Goal: Transaction & Acquisition: Subscribe to service/newsletter

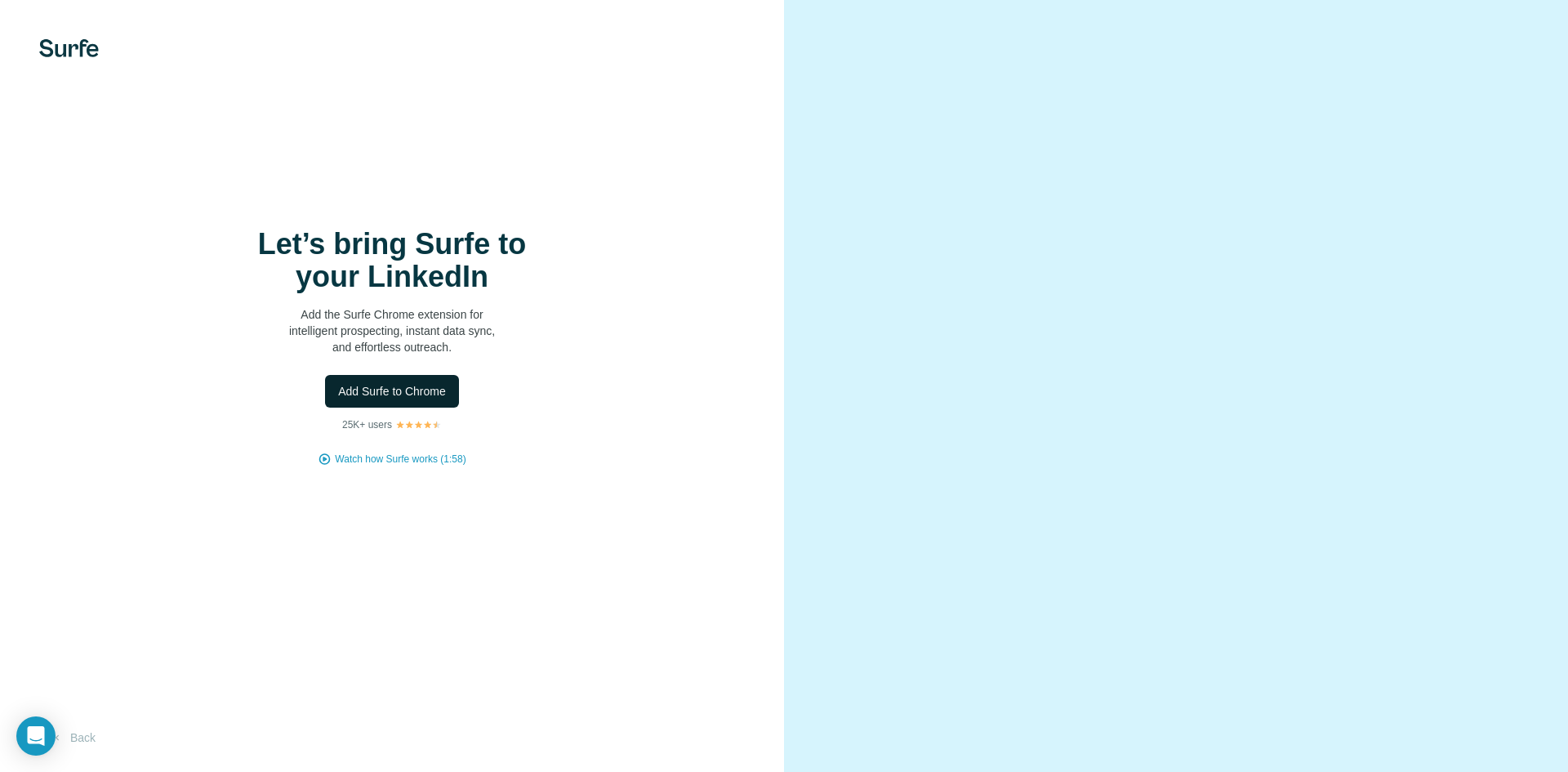
click at [421, 392] on span "Add Surfe to Chrome" at bounding box center [392, 391] width 108 height 16
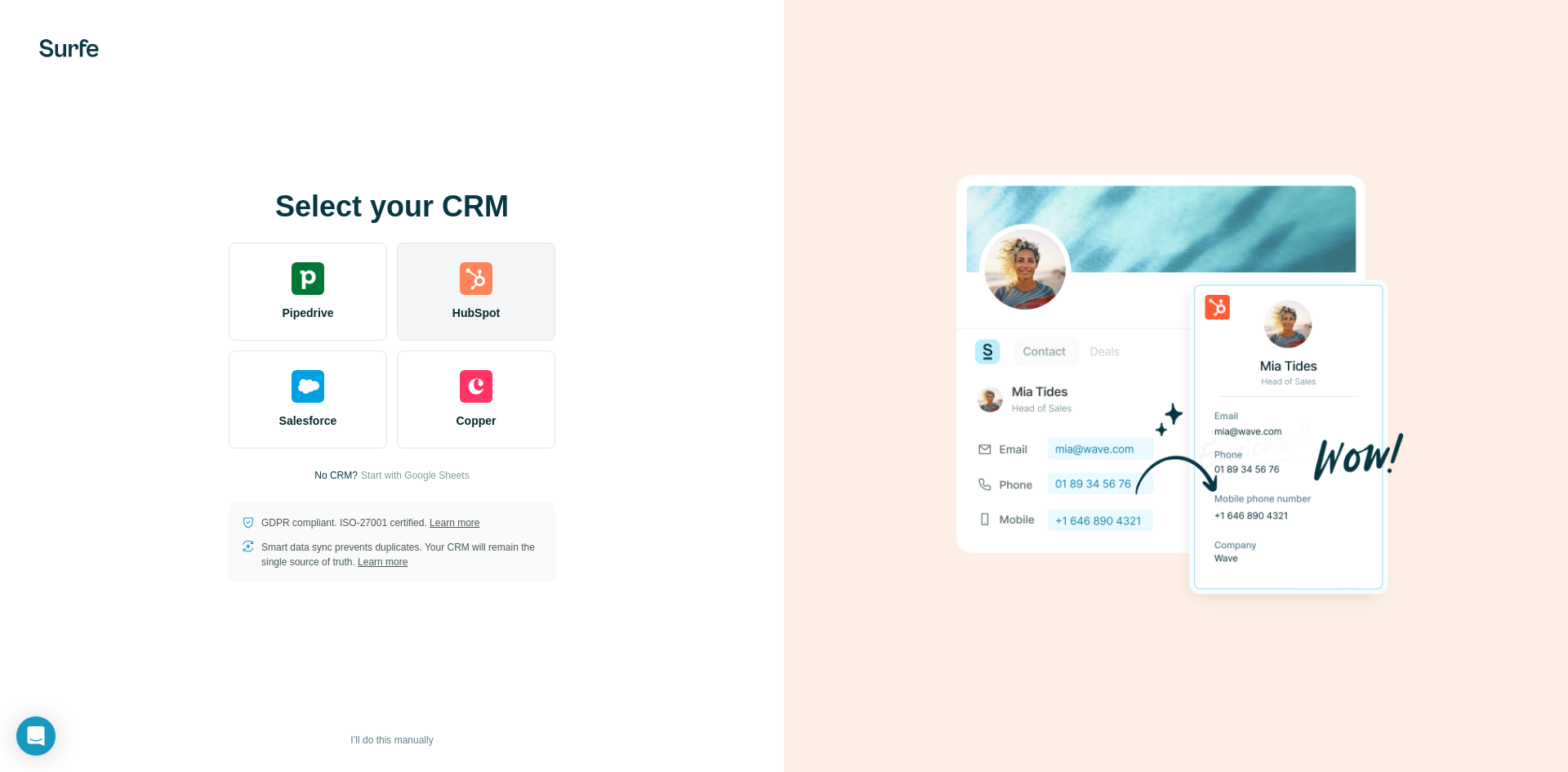
click at [506, 254] on div "HubSpot" at bounding box center [477, 292] width 159 height 98
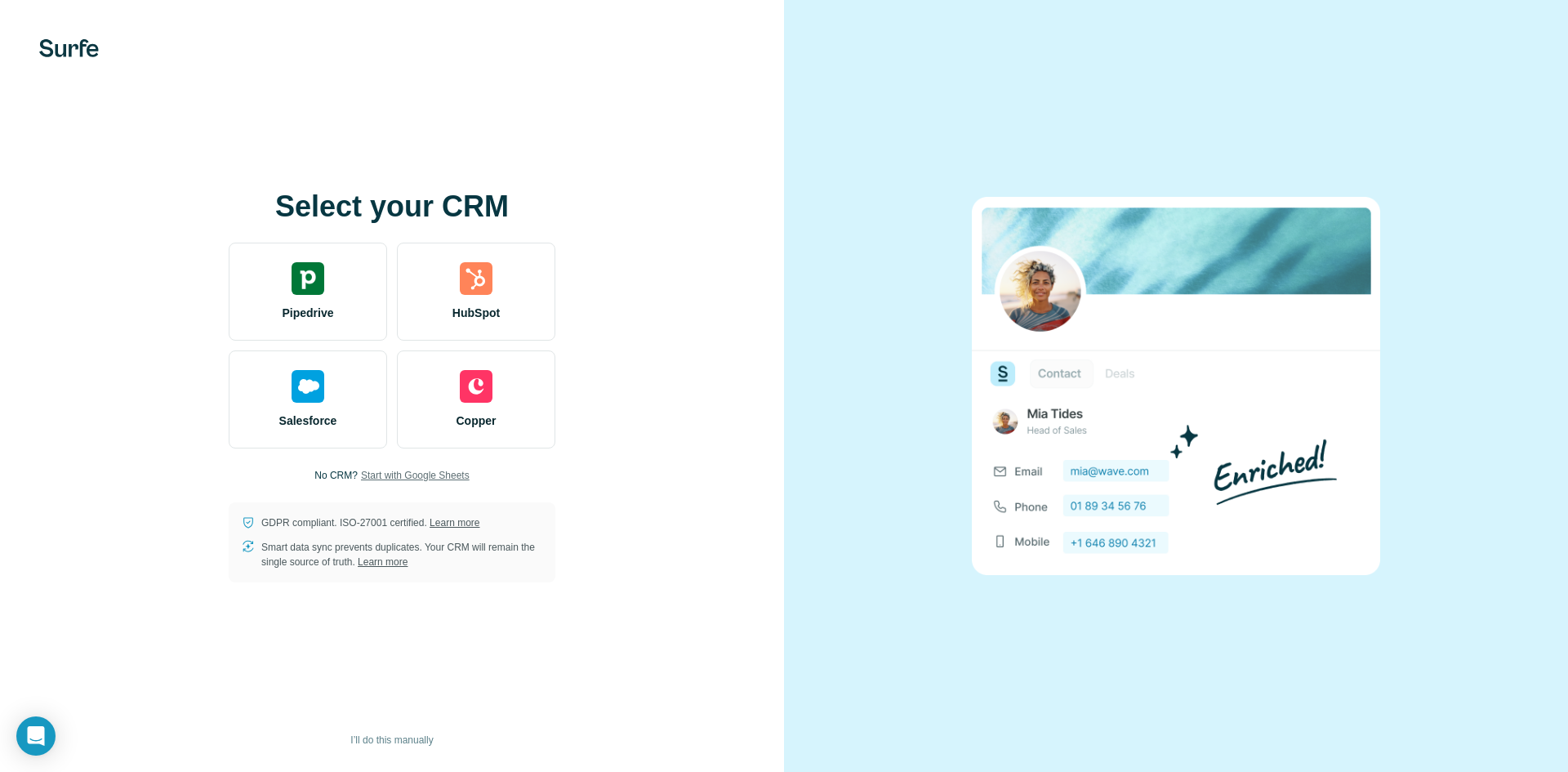
click at [445, 474] on span "Start with Google Sheets" at bounding box center [415, 475] width 108 height 15
